Goal: Task Accomplishment & Management: Use online tool/utility

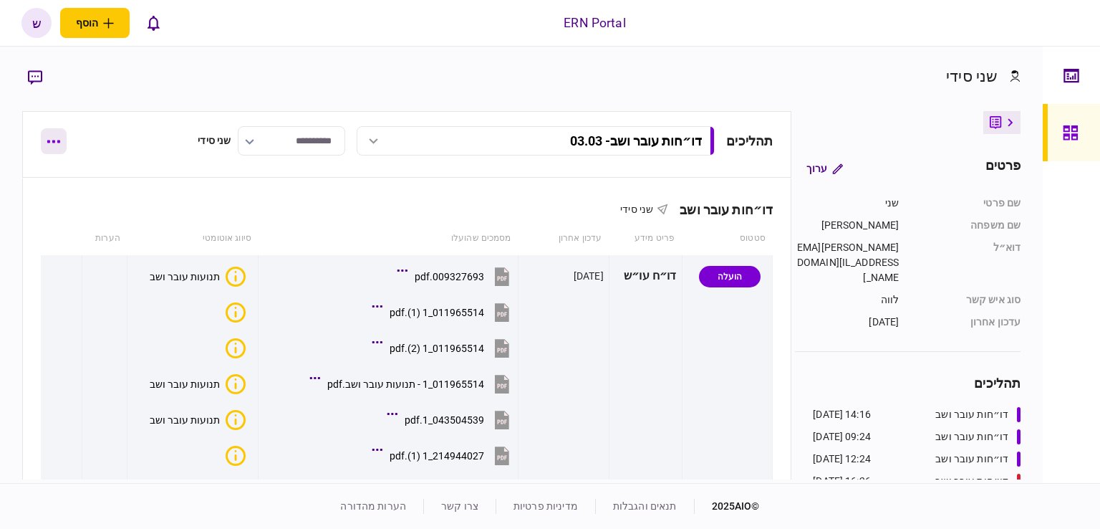
click at [54, 141] on icon "button" at bounding box center [53, 141] width 13 height 3
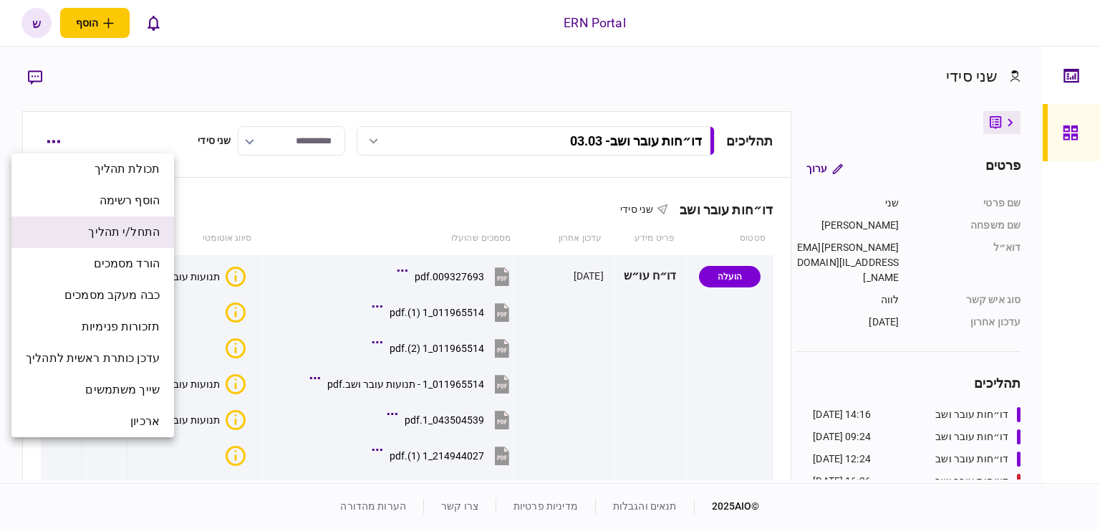
click at [151, 232] on span "התחל/י תהליך" at bounding box center [124, 231] width 72 height 17
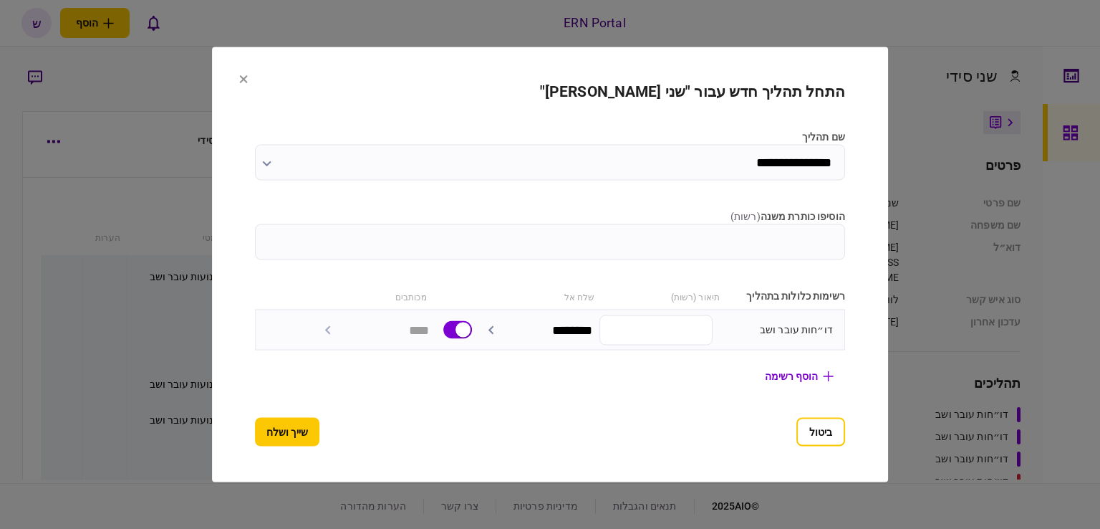
click at [740, 228] on input "הוסיפו כותרת משנה ( רשות )" at bounding box center [550, 242] width 590 height 36
type input "****"
click at [255, 432] on button "שייך ושלח" at bounding box center [287, 432] width 64 height 29
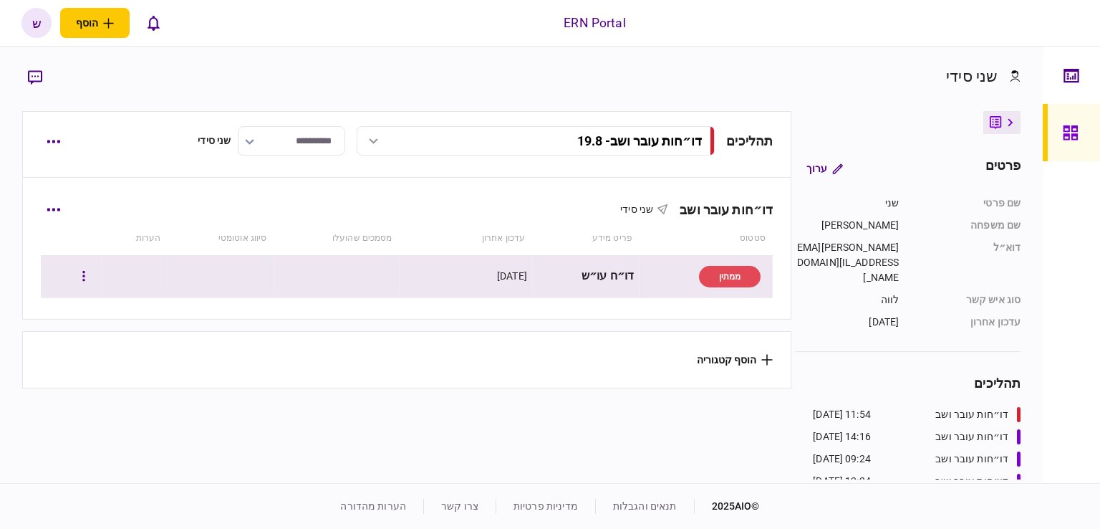
click at [628, 286] on div "דו״ח עו״ש" at bounding box center [586, 276] width 97 height 32
click at [97, 277] on button "button" at bounding box center [84, 277] width 26 height 26
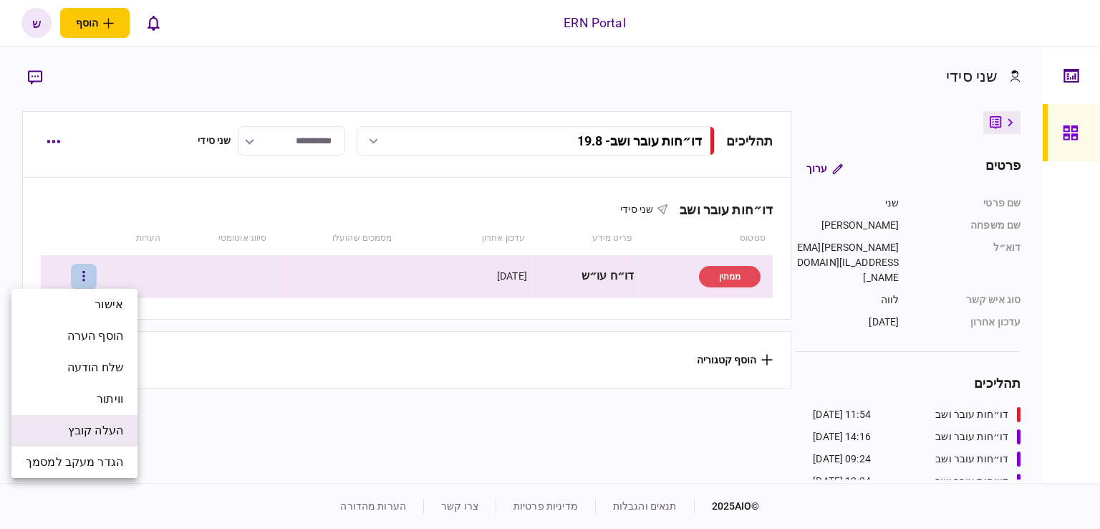
click at [113, 433] on span "העלה קובץ" at bounding box center [95, 430] width 55 height 17
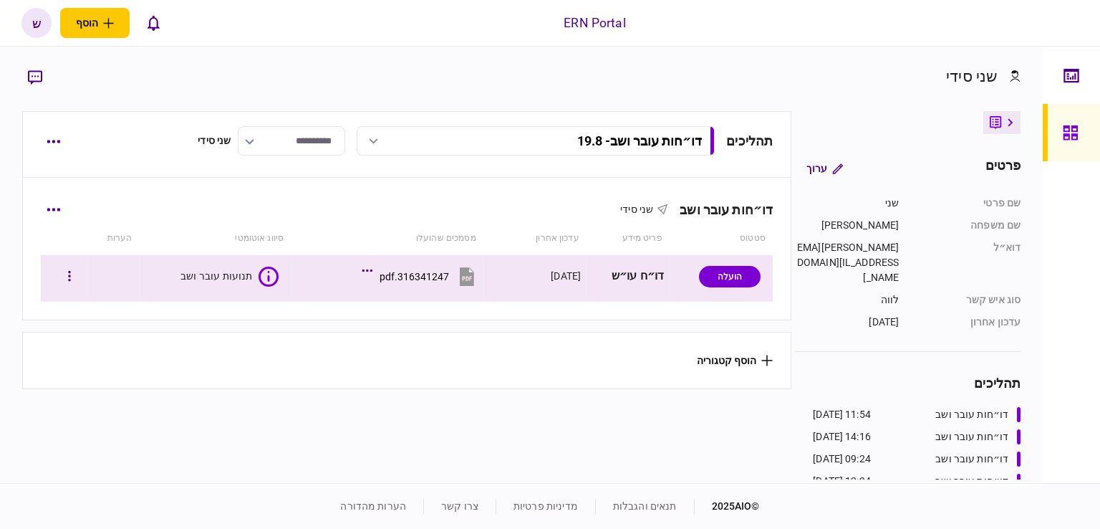
click at [450, 279] on button "316341247.pdf" at bounding box center [421, 276] width 112 height 32
click at [80, 282] on button "button" at bounding box center [70, 277] width 26 height 26
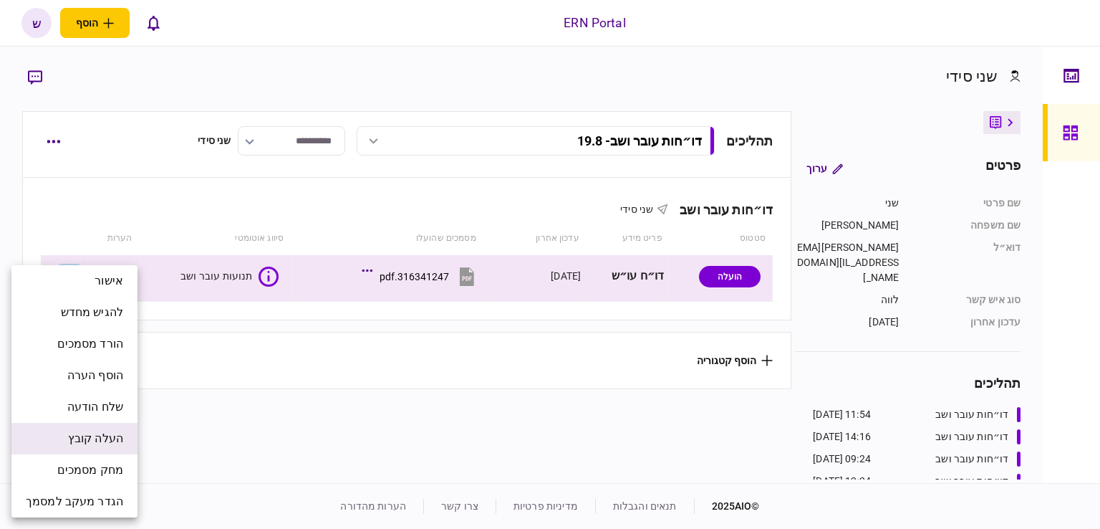
click at [108, 438] on span "העלה קובץ" at bounding box center [95, 438] width 55 height 17
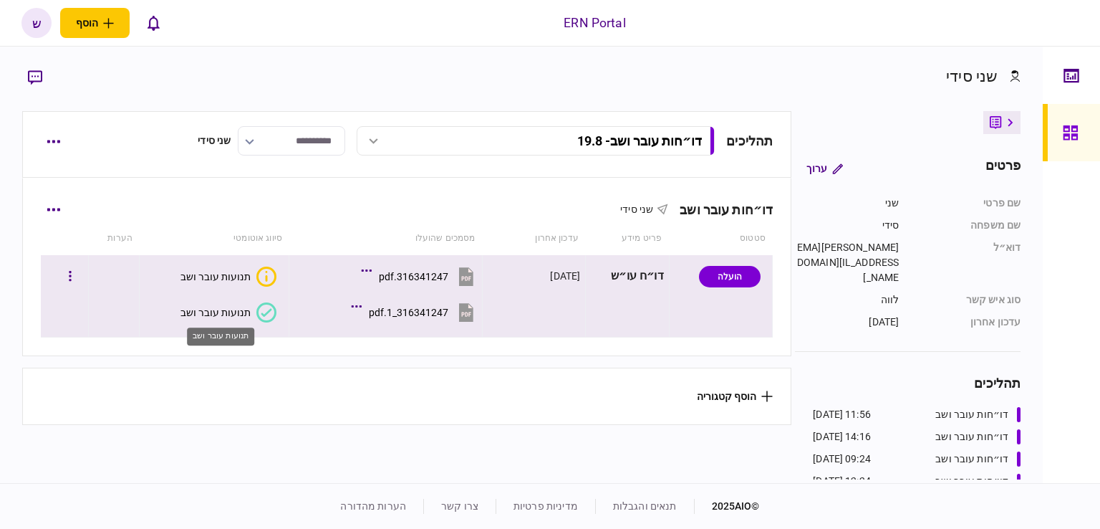
click at [239, 312] on div "תנועות עובר ושב" at bounding box center [216, 312] width 70 height 11
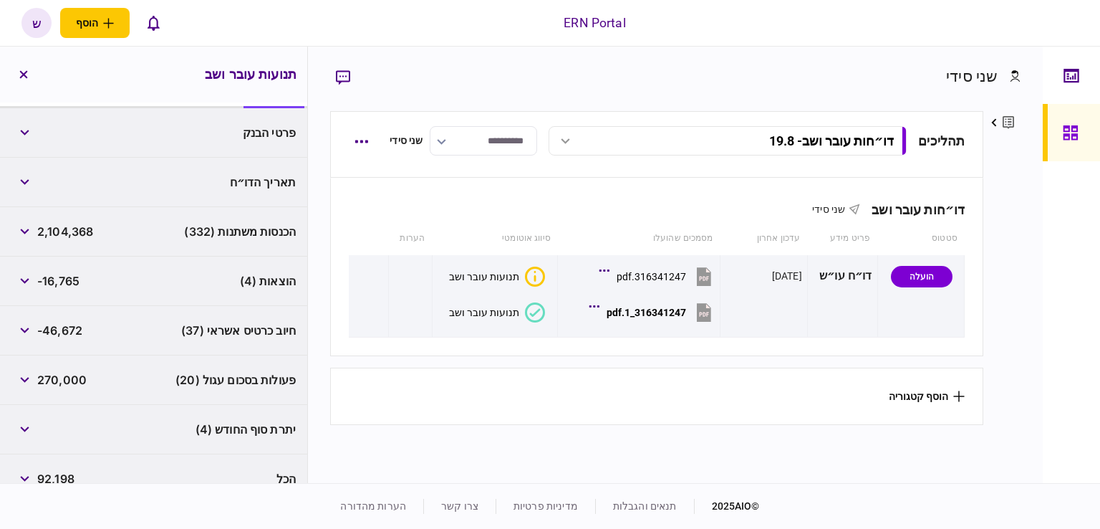
scroll to position [215, 0]
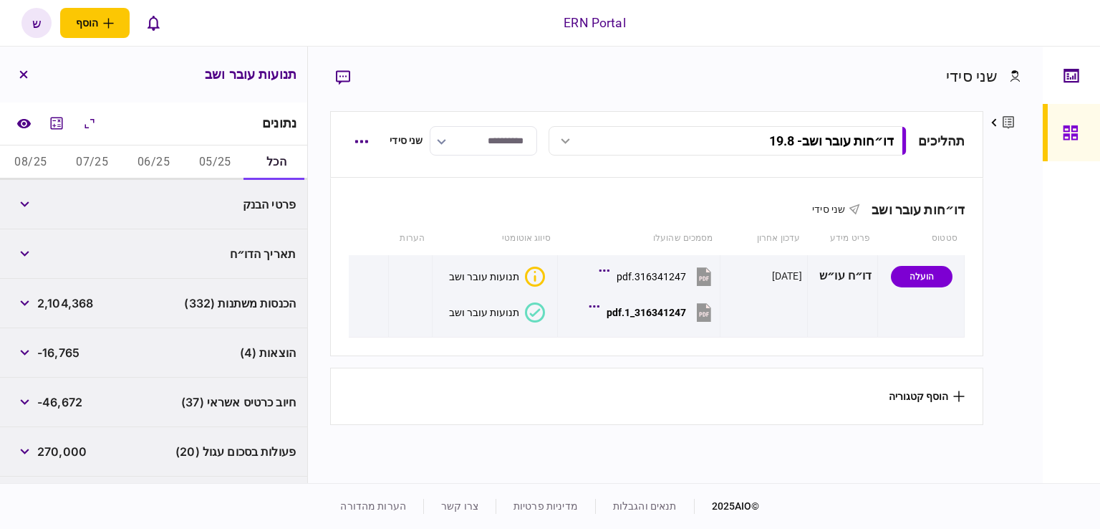
click at [201, 353] on div "הוצאות (4) -16,765" at bounding box center [153, 352] width 307 height 49
click at [32, 350] on button "button" at bounding box center [24, 353] width 26 height 26
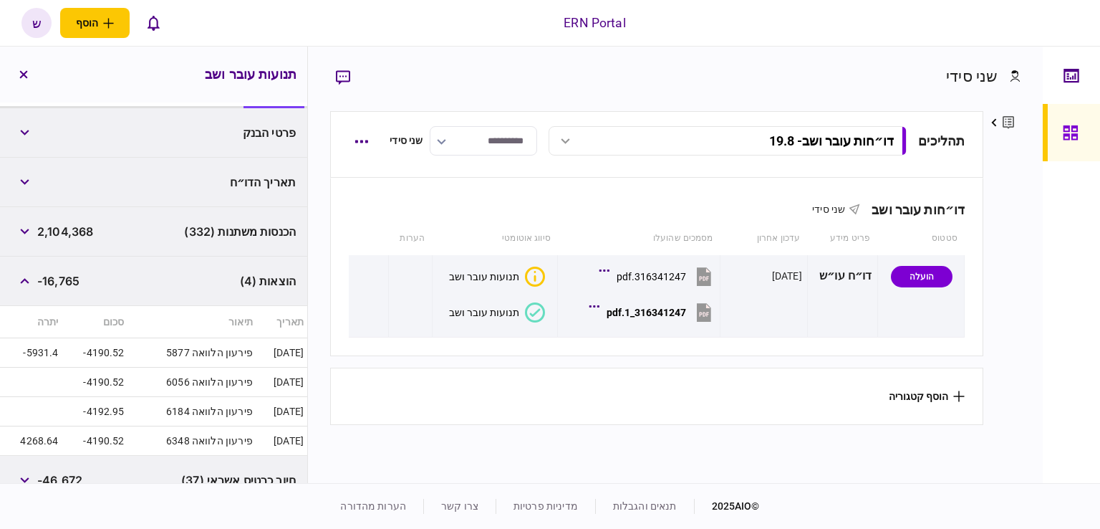
scroll to position [72, 0]
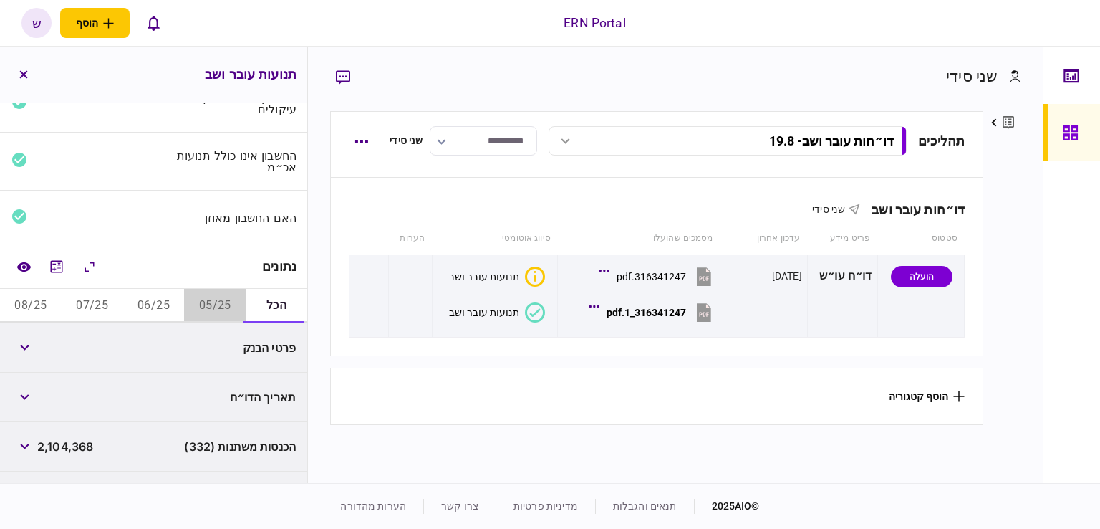
click at [224, 308] on button "05/25" at bounding box center [215, 306] width 62 height 34
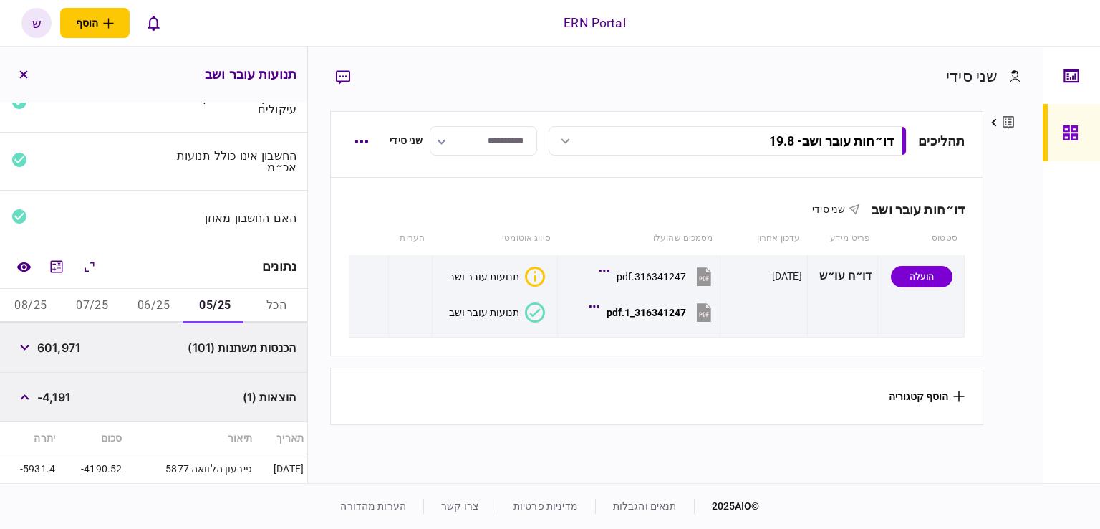
scroll to position [143, 0]
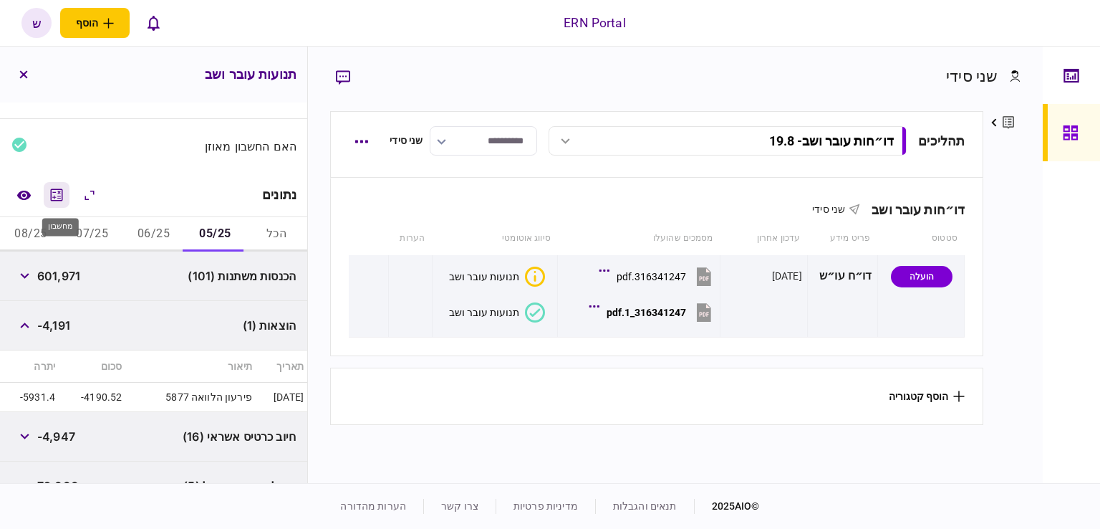
click at [62, 190] on icon "מחשבון" at bounding box center [56, 194] width 17 height 17
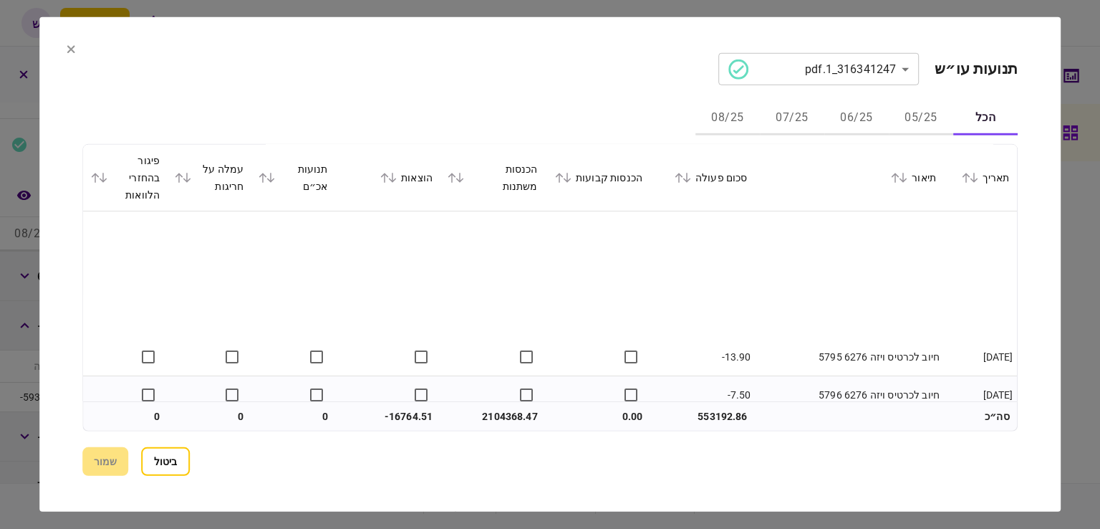
scroll to position [430, 0]
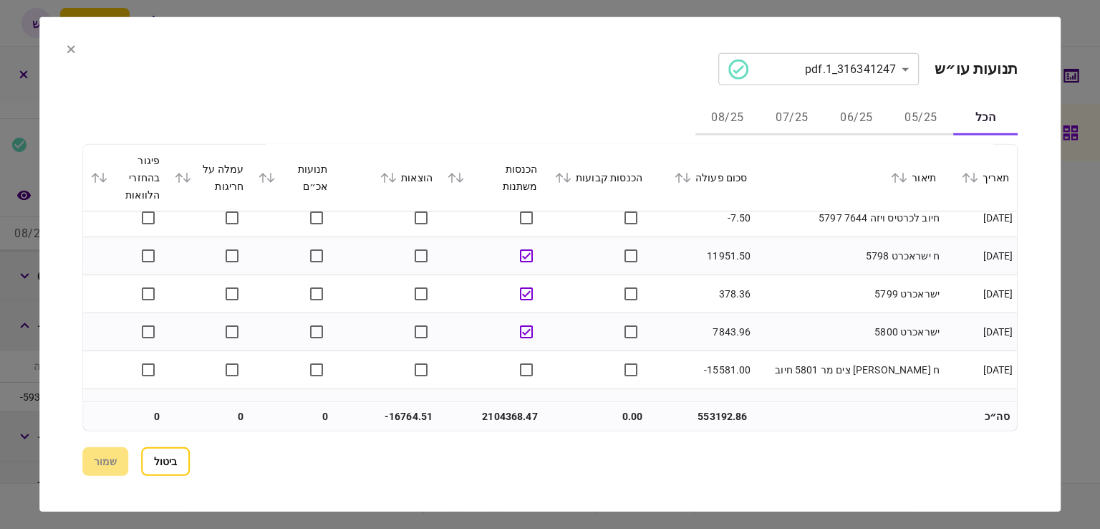
click at [920, 103] on button "05/25" at bounding box center [921, 118] width 64 height 34
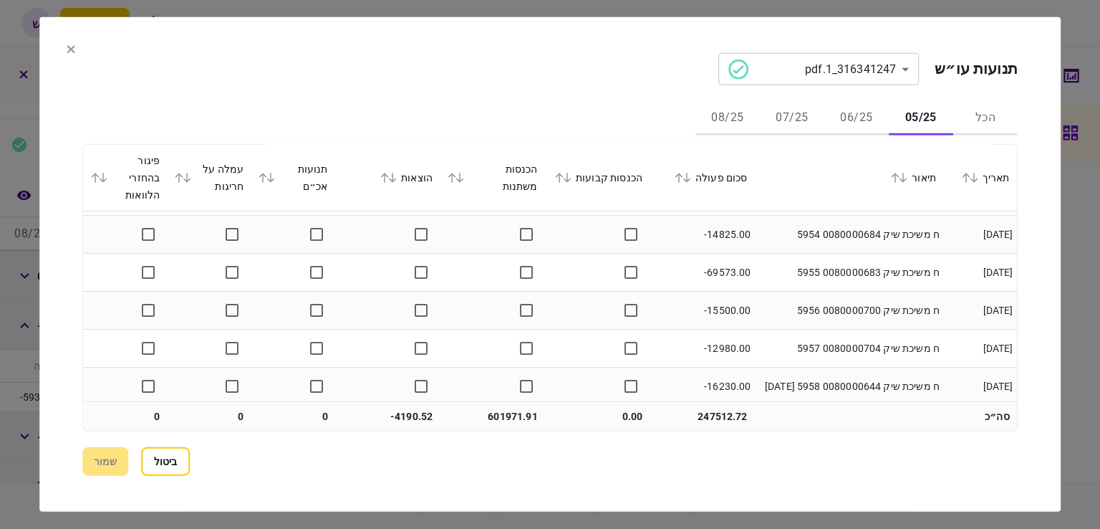
scroll to position [6376, 0]
click at [853, 107] on button "06/25" at bounding box center [856, 118] width 64 height 34
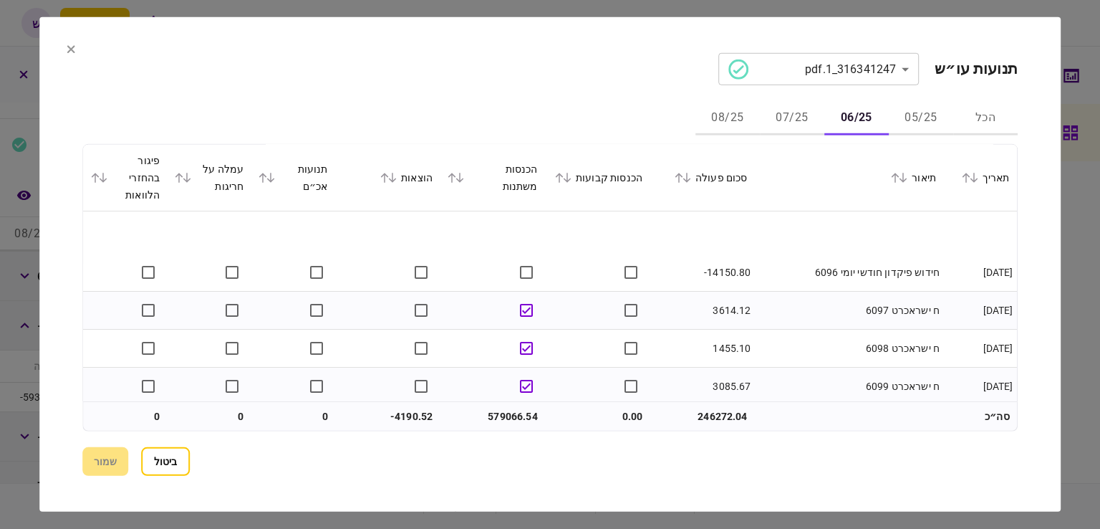
scroll to position [5372, 0]
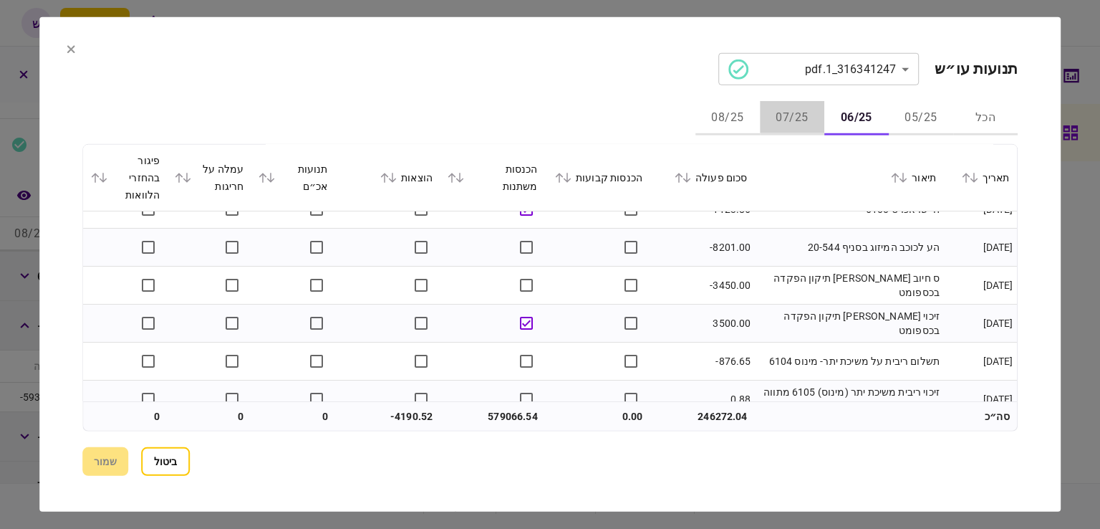
click at [771, 110] on button "07/25" at bounding box center [792, 118] width 64 height 34
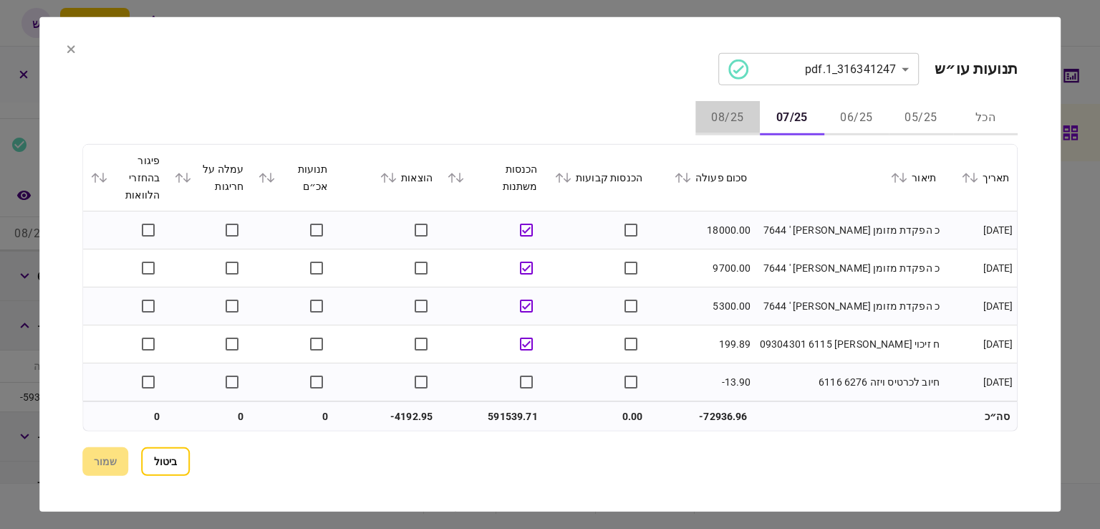
click at [743, 112] on button "08/25" at bounding box center [728, 118] width 64 height 34
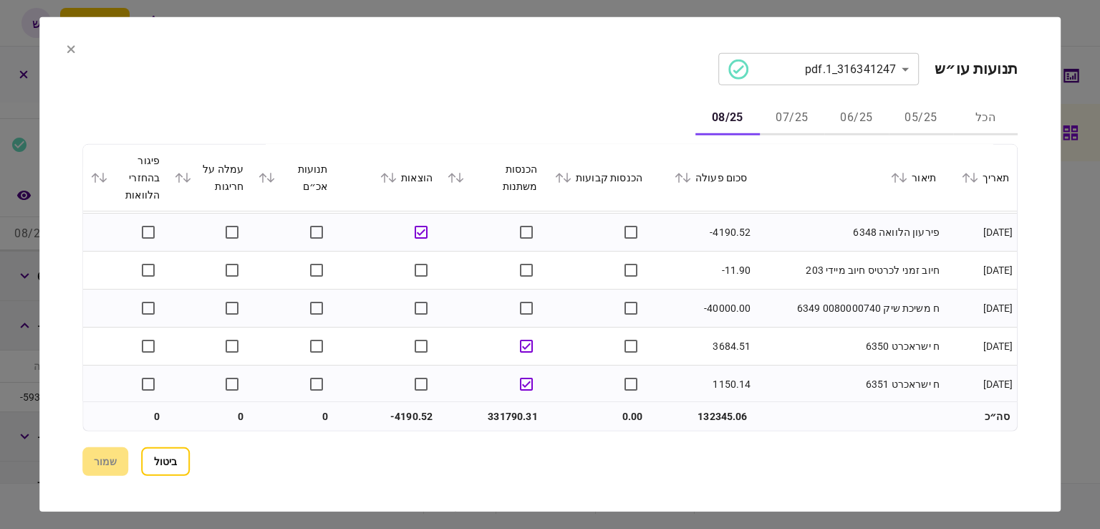
scroll to position [3254, 0]
click at [1045, 206] on section "**********" at bounding box center [549, 264] width 1021 height 494
click at [911, 114] on button "05/25" at bounding box center [921, 118] width 64 height 34
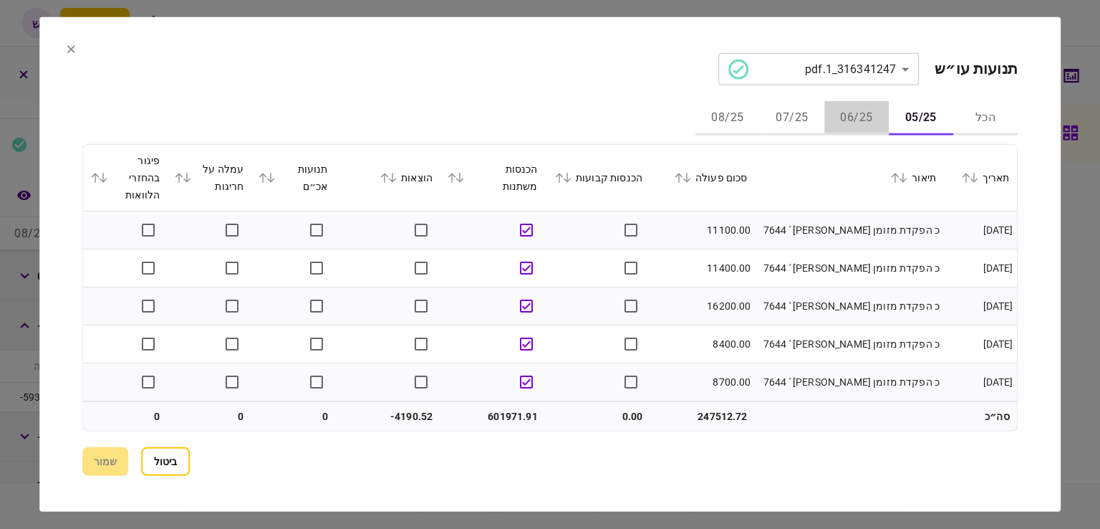
click at [850, 117] on button "06/25" at bounding box center [856, 118] width 64 height 34
click at [792, 117] on button "07/25" at bounding box center [792, 118] width 64 height 34
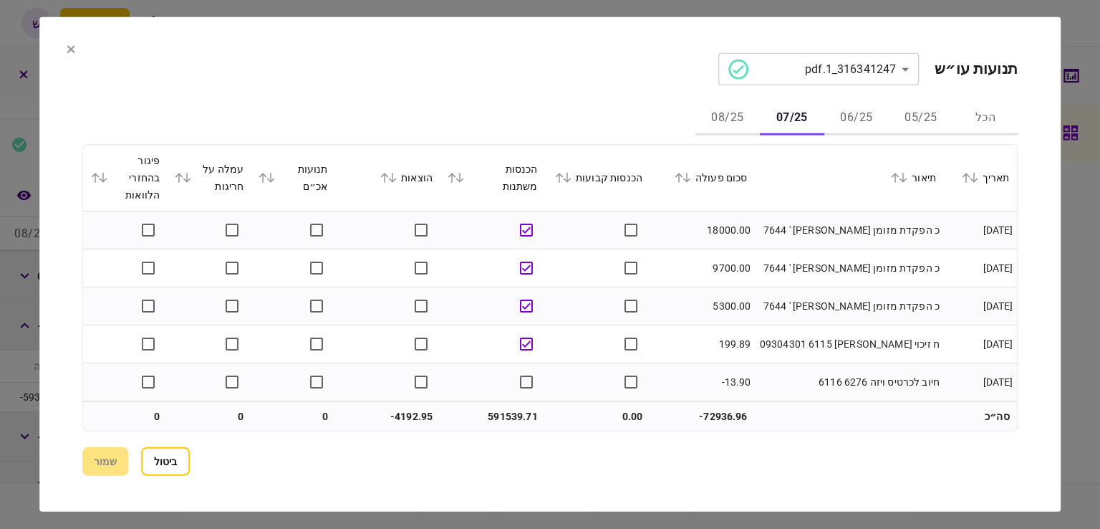
click at [728, 112] on button "08/25" at bounding box center [728, 118] width 64 height 34
click at [1089, 110] on div at bounding box center [550, 264] width 1100 height 529
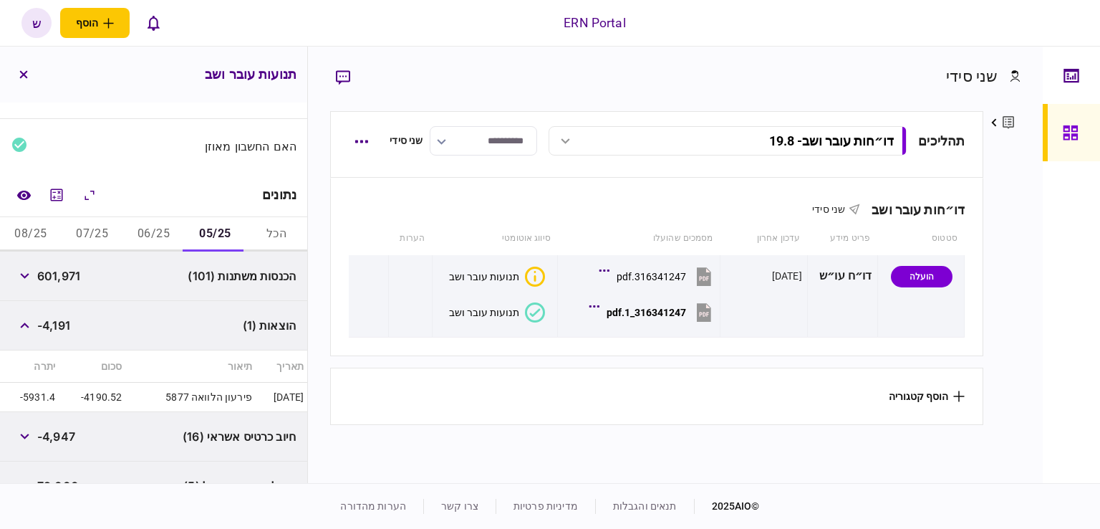
scroll to position [269, 0]
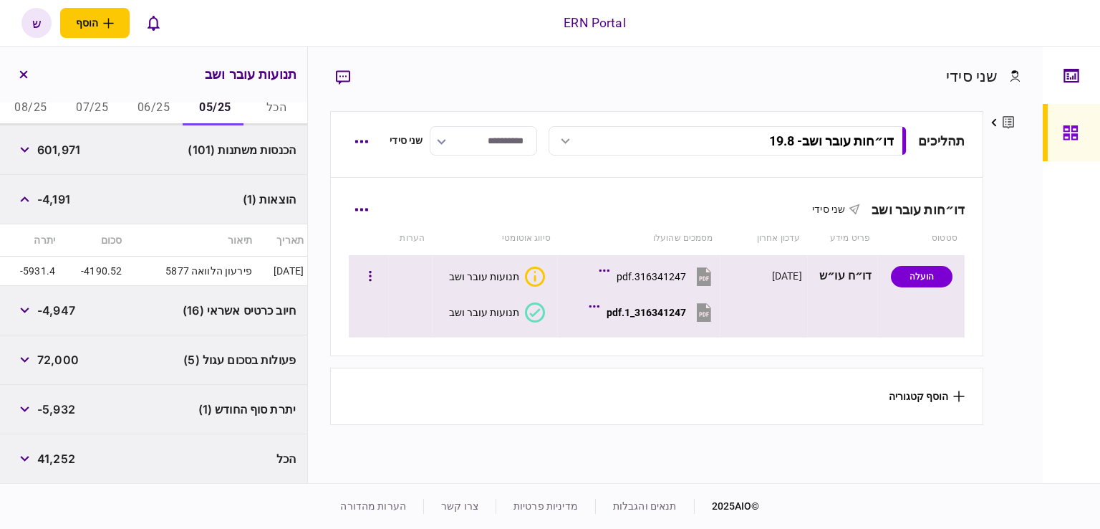
click at [662, 310] on div "316341247_1.pdf" at bounding box center [647, 312] width 80 height 11
